Goal: Navigation & Orientation: Find specific page/section

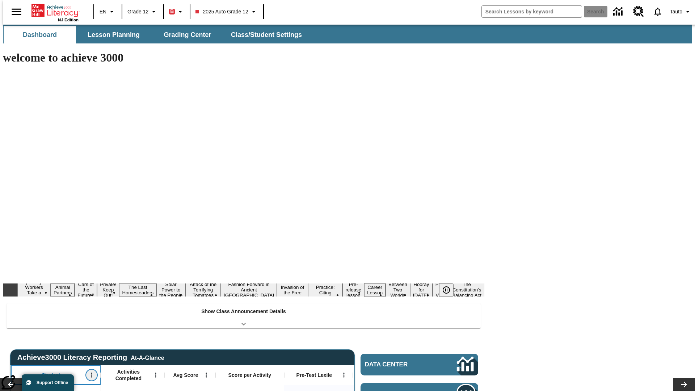
click at [91, 373] on icon "Open Menu" at bounding box center [91, 375] width 1 height 5
click at [14, 255] on icon at bounding box center [13, 255] width 5 height 5
click at [91, 373] on icon "Student, Open Menu," at bounding box center [91, 375] width 1 height 5
click at [14, 255] on icon at bounding box center [13, 255] width 5 height 5
click at [155, 373] on icon "Open Menu" at bounding box center [155, 375] width 1 height 5
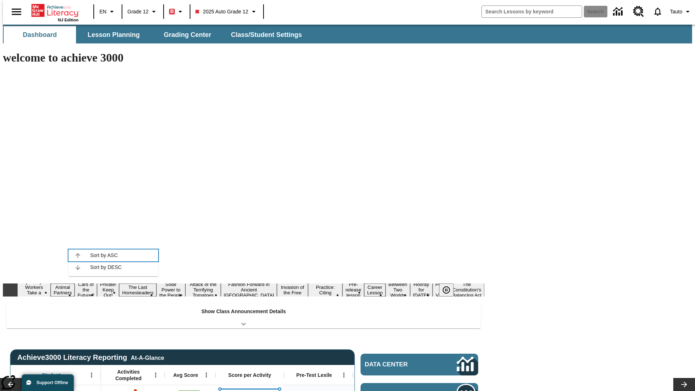
click at [78, 255] on icon at bounding box center [77, 255] width 5 height 5
click at [155, 373] on icon "Activities Completed, Open Menu," at bounding box center [155, 375] width 1 height 5
click at [78, 255] on icon at bounding box center [77, 255] width 5 height 5
click at [206, 373] on icon "Open Menu" at bounding box center [206, 375] width 1 height 5
click at [128, 255] on icon at bounding box center [128, 255] width 5 height 5
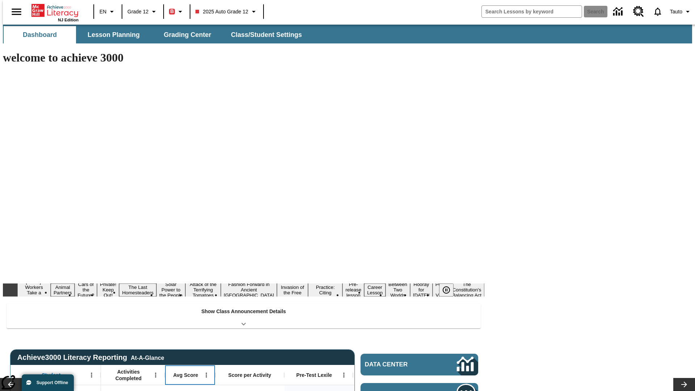
scroll to position [0, 5]
click at [200, 373] on icon "Avg Score, Open Menu," at bounding box center [200, 375] width 1 height 5
click at [123, 255] on icon at bounding box center [123, 255] width 5 height 5
